Goal: Task Accomplishment & Management: Use online tool/utility

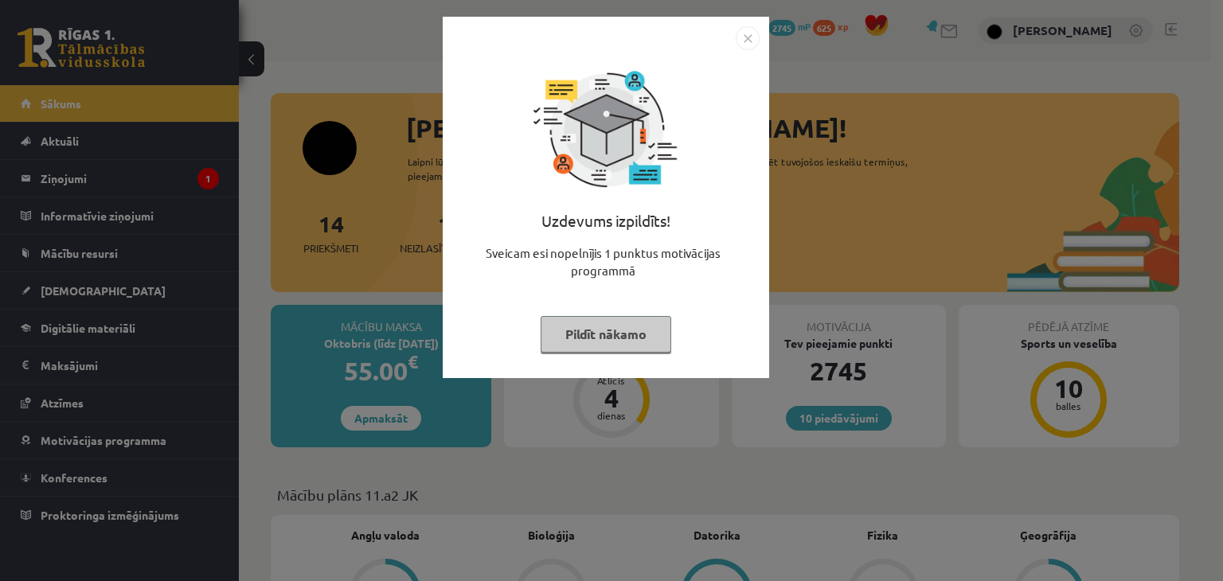
click at [647, 324] on button "Pildīt nākamo" at bounding box center [606, 334] width 131 height 37
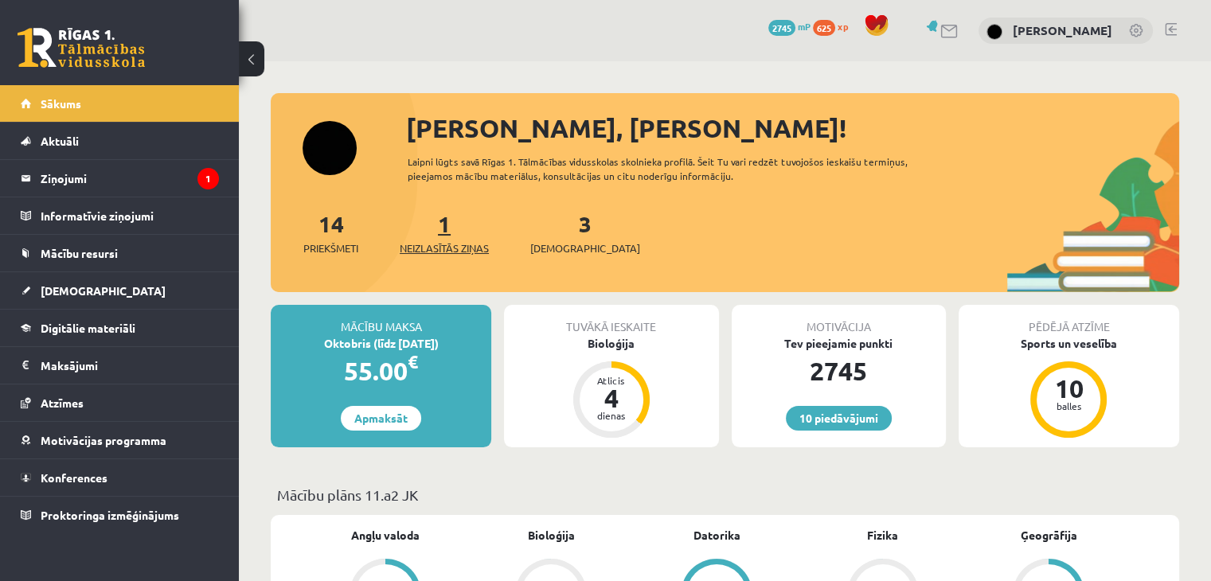
click at [452, 224] on link "1 Neizlasītās ziņas" at bounding box center [444, 232] width 89 height 47
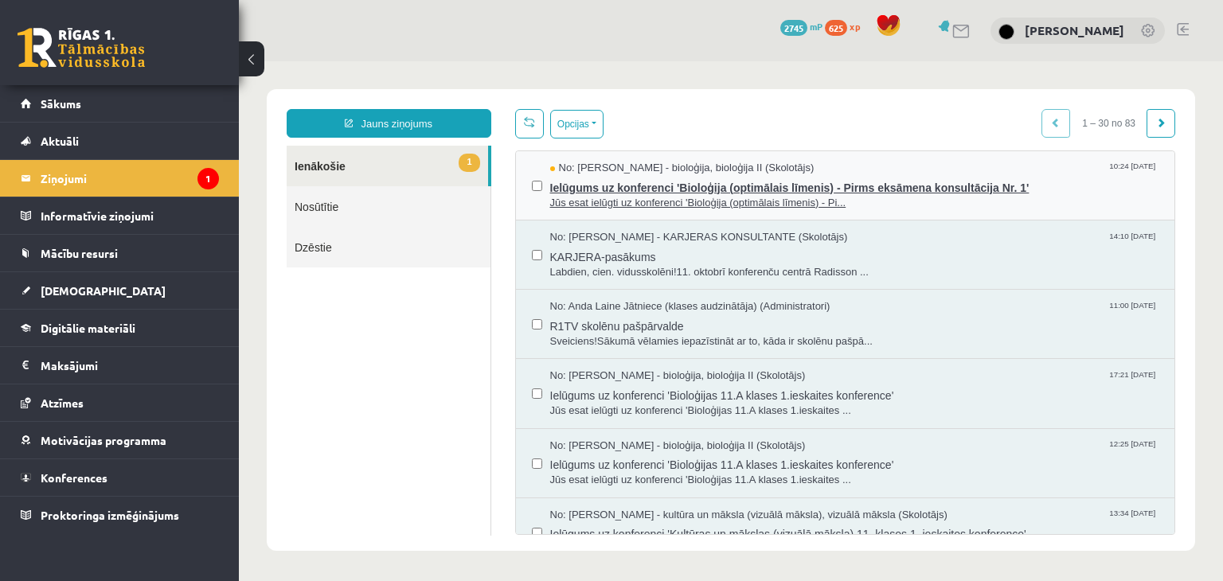
click at [869, 186] on span "Ielūgums uz konferenci 'Bioloģija (optimālais līmenis) - Pirms eksāmena konsult…" at bounding box center [854, 186] width 609 height 20
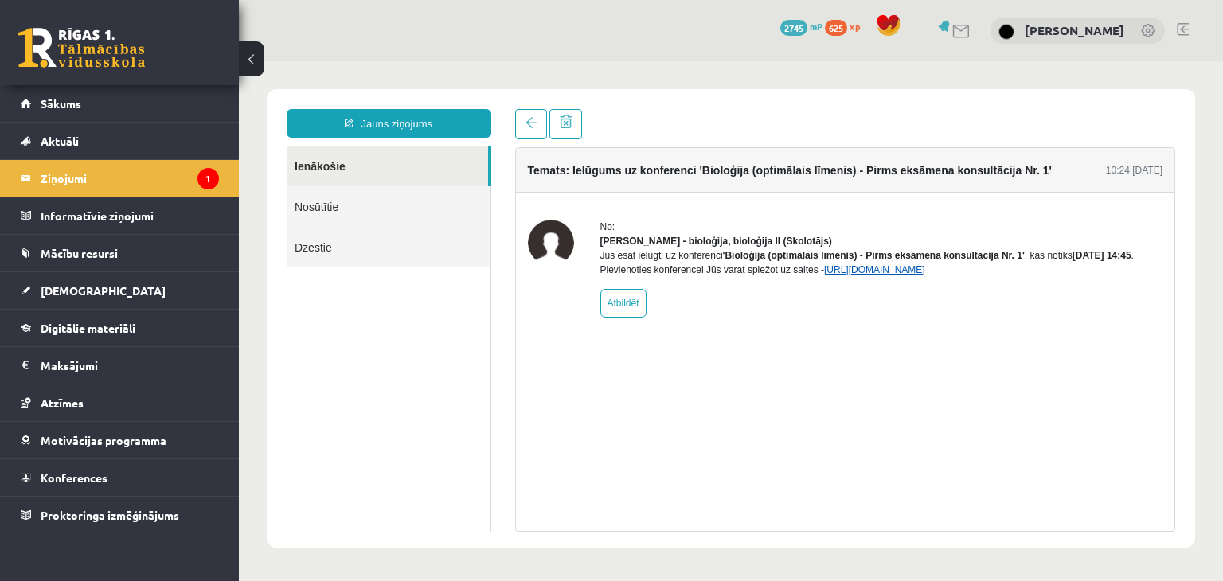
click at [925, 275] on link "https://eskola.r1tv.lv/conferences/4862/join" at bounding box center [874, 269] width 101 height 11
click at [912, 275] on link "https://eskola.r1tv.lv/conferences/4862/join" at bounding box center [874, 269] width 101 height 11
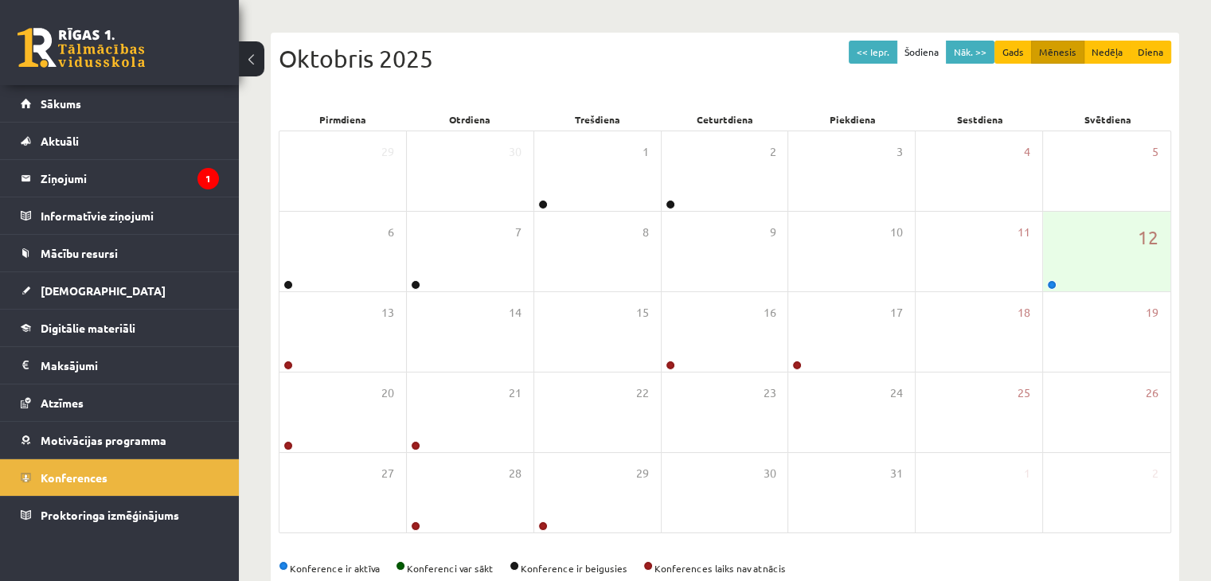
scroll to position [162, 0]
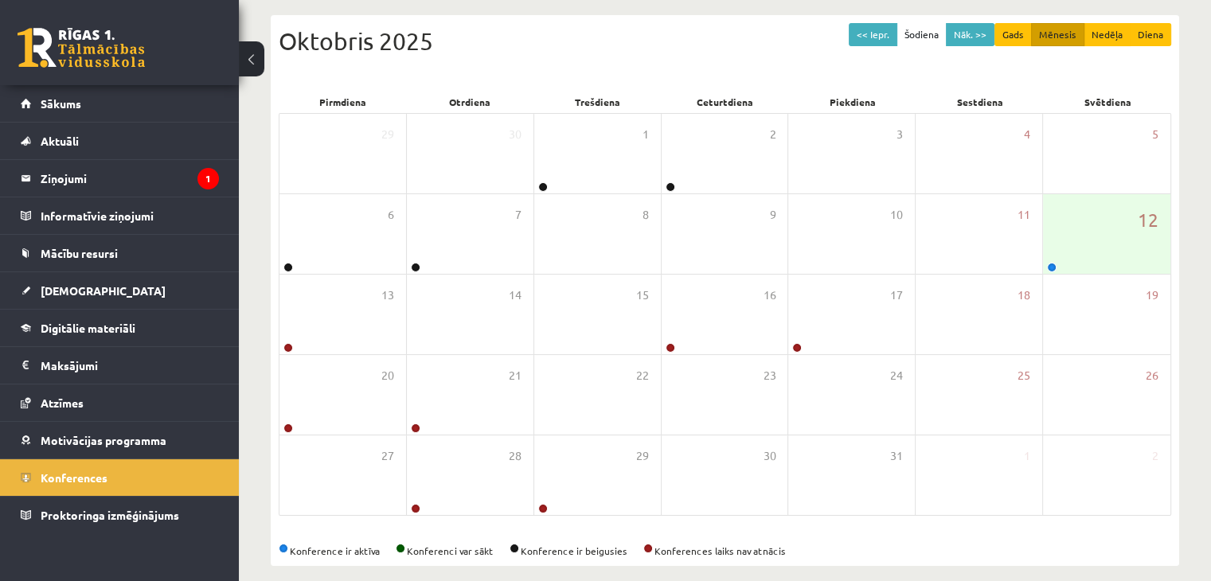
drag, startPoint x: 1206, startPoint y: 216, endPoint x: 1219, endPoint y: 234, distance: 22.3
click at [1210, 234] on html "0 Dāvanas 2745 mP 625 xp Paula Mūrniece Sākums Aktuāli Kā mācīties eSKOLĀ Konta…" at bounding box center [605, 128] width 1211 height 581
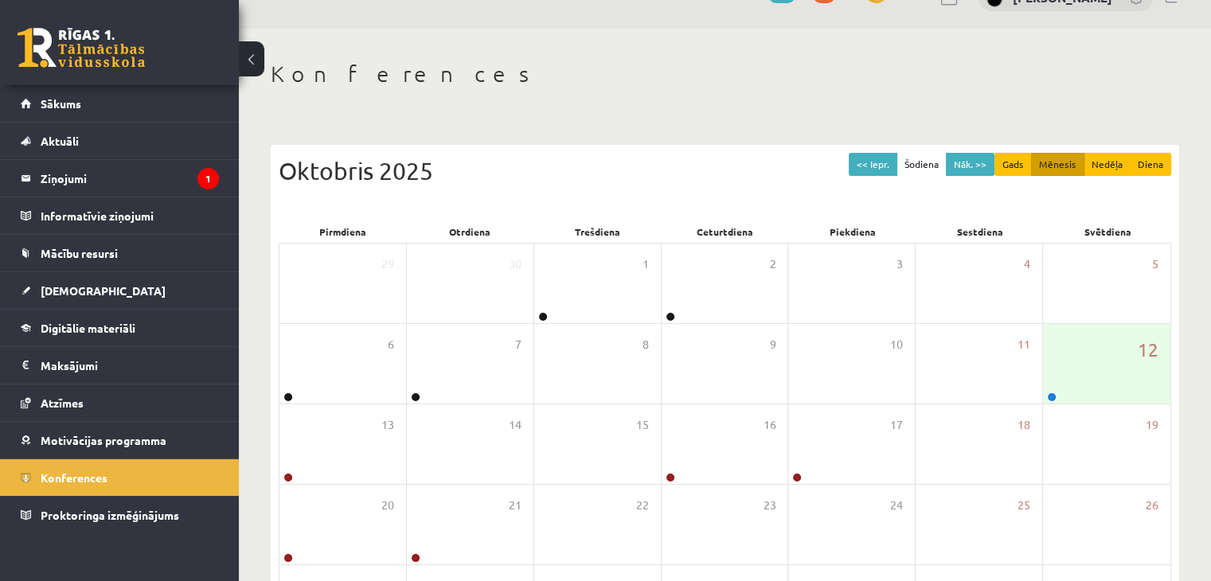
scroll to position [0, 0]
